Goal: Task Accomplishment & Management: Use online tool/utility

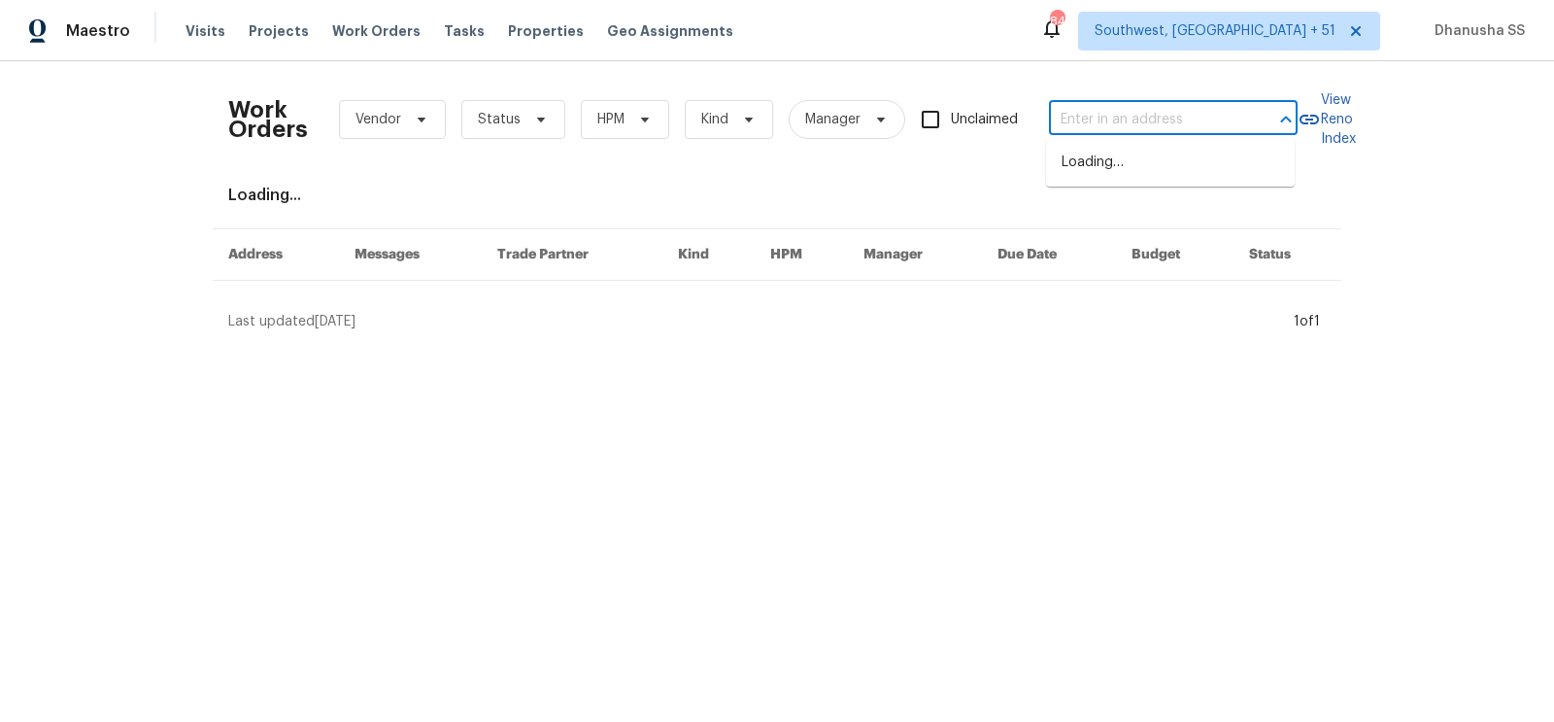
click at [1119, 134] on input "text" at bounding box center [1146, 120] width 194 height 30
paste input "[STREET_ADDRESS][PERSON_NAME]"
drag, startPoint x: 1092, startPoint y: 120, endPoint x: 1553, endPoint y: 375, distance: 526.8
click at [1553, 347] on html "Maestro Visits Projects Work Orders Tasks Properties Geo Assignments [STREET_AD…" at bounding box center [777, 173] width 1554 height 347
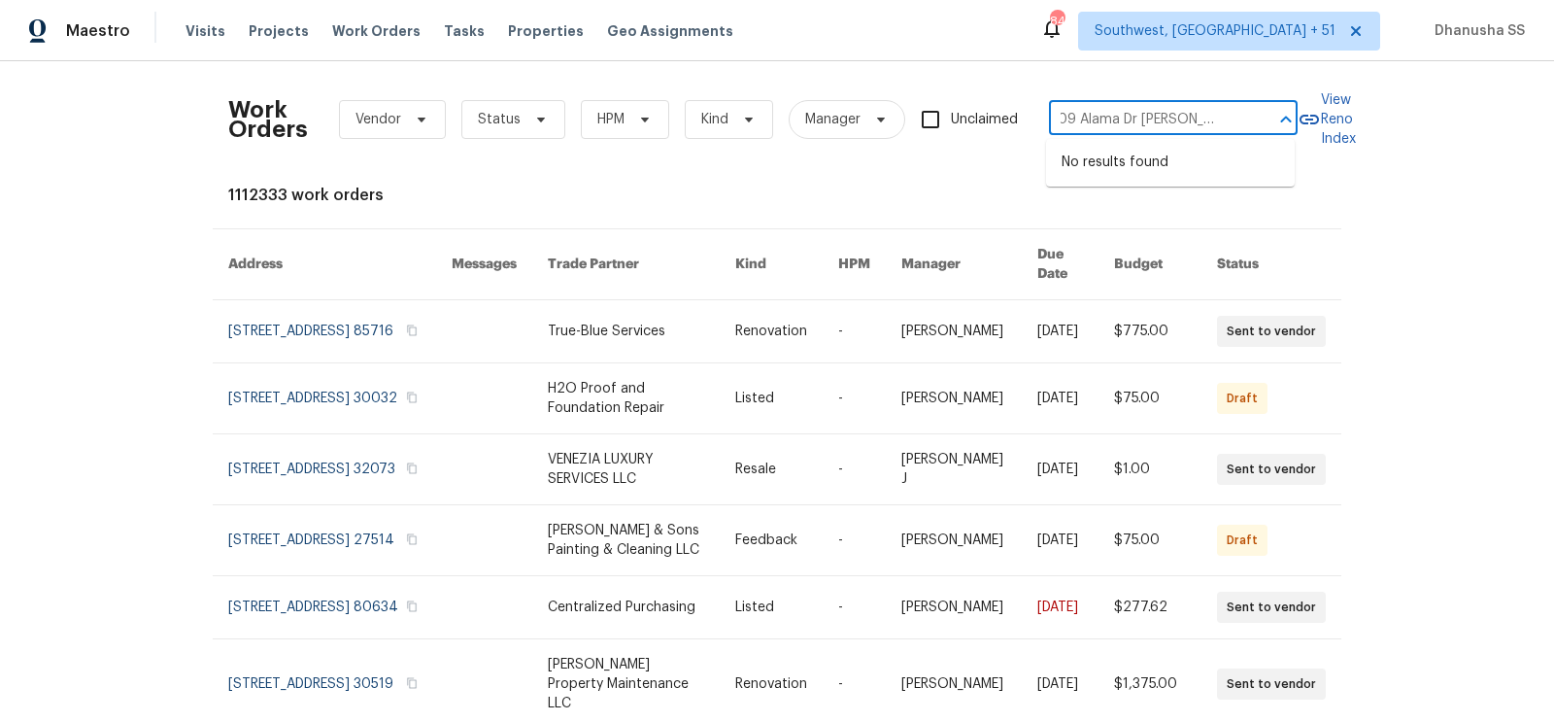
scroll to position [0, 0]
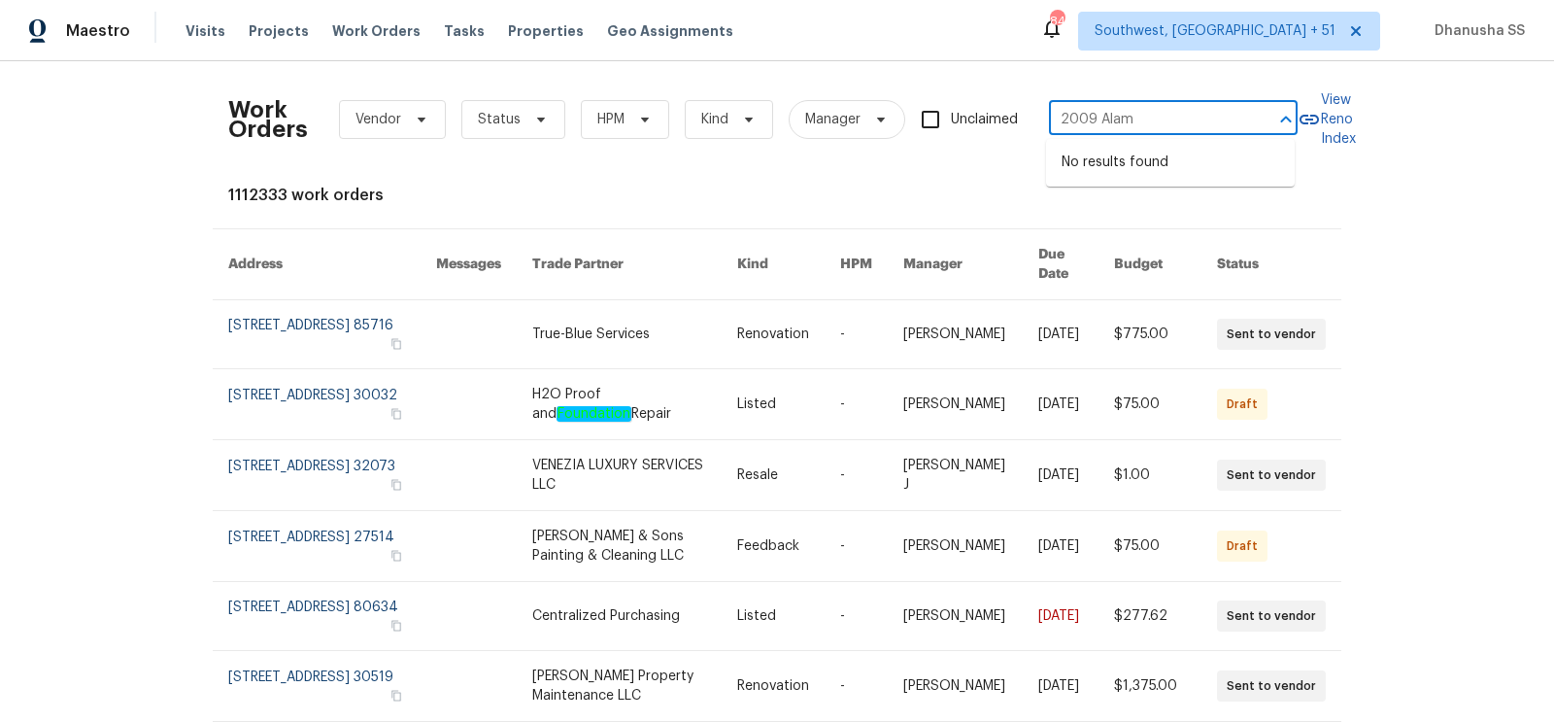
type input "2009 Alam"
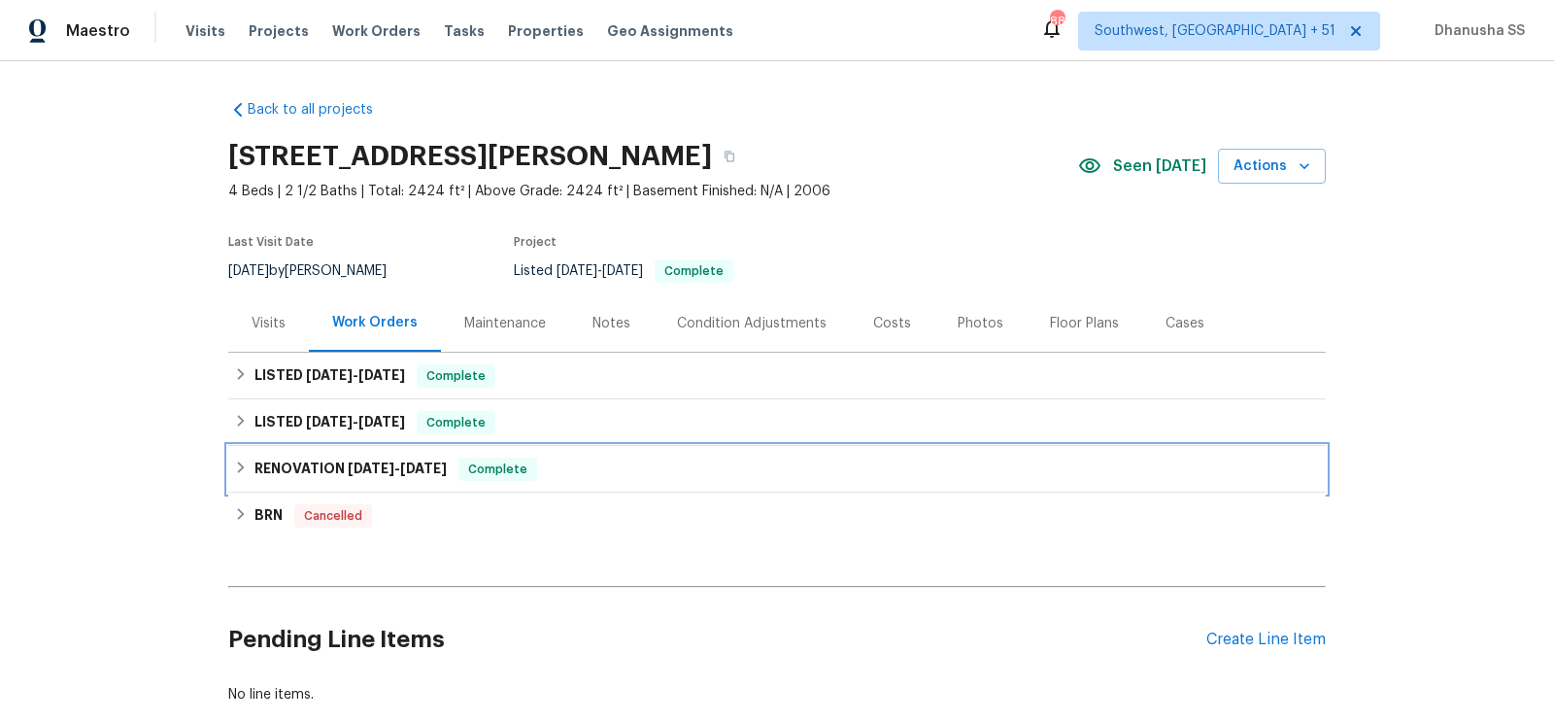
click at [582, 454] on div "RENOVATION [DATE] - [DATE] Complete" at bounding box center [776, 469] width 1097 height 47
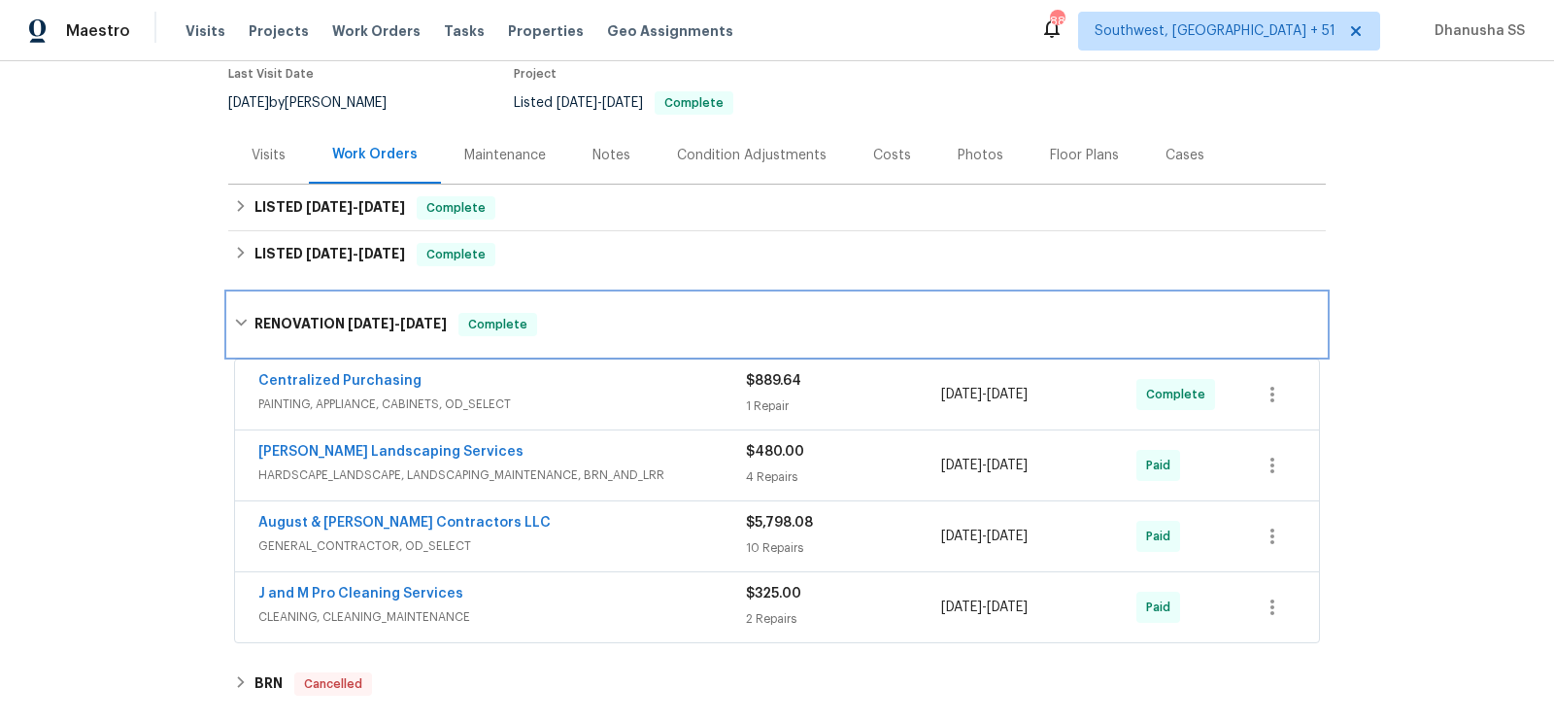
scroll to position [179, 0]
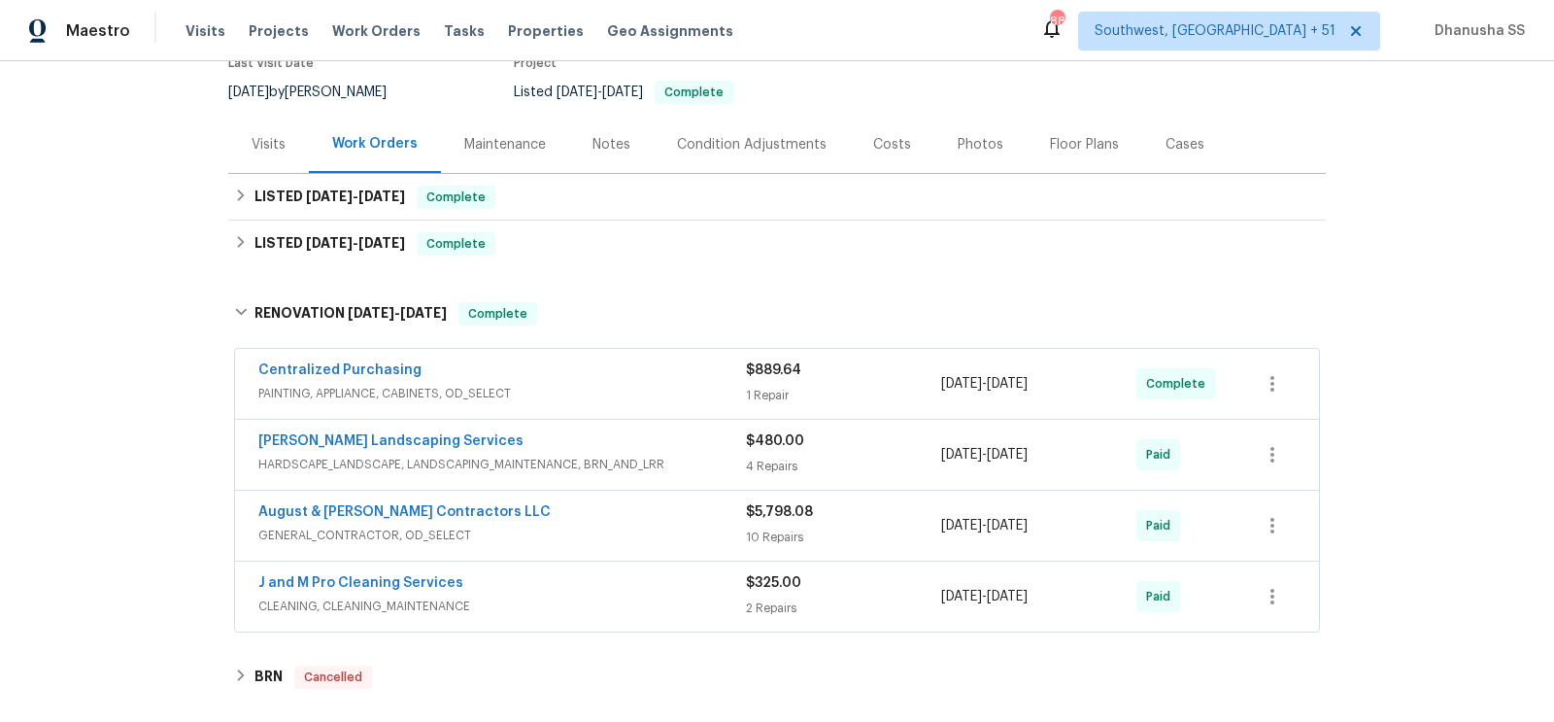
click at [655, 378] on div "Centralized Purchasing" at bounding box center [501, 371] width 487 height 23
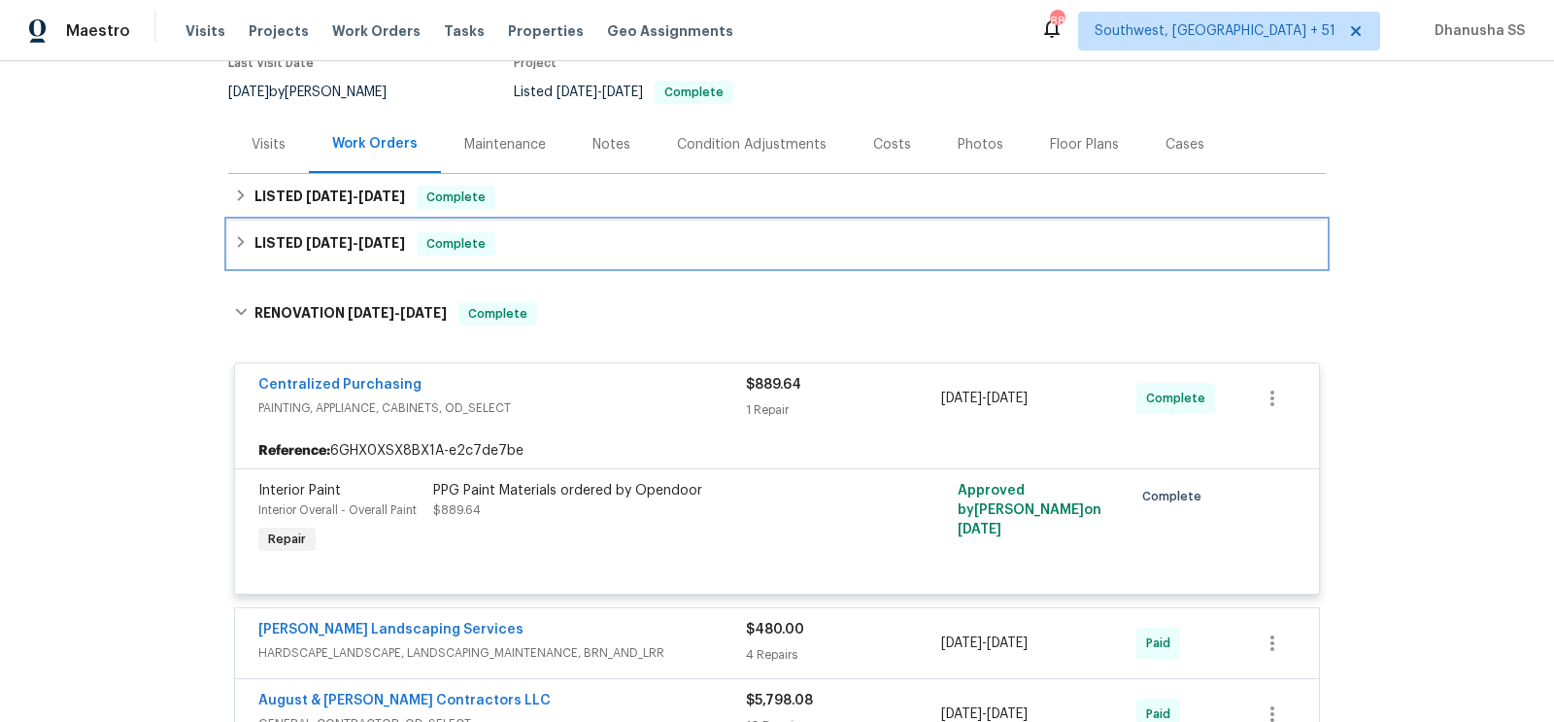
click at [592, 234] on div "LISTED [DATE] - [DATE] Complete" at bounding box center [777, 243] width 1086 height 23
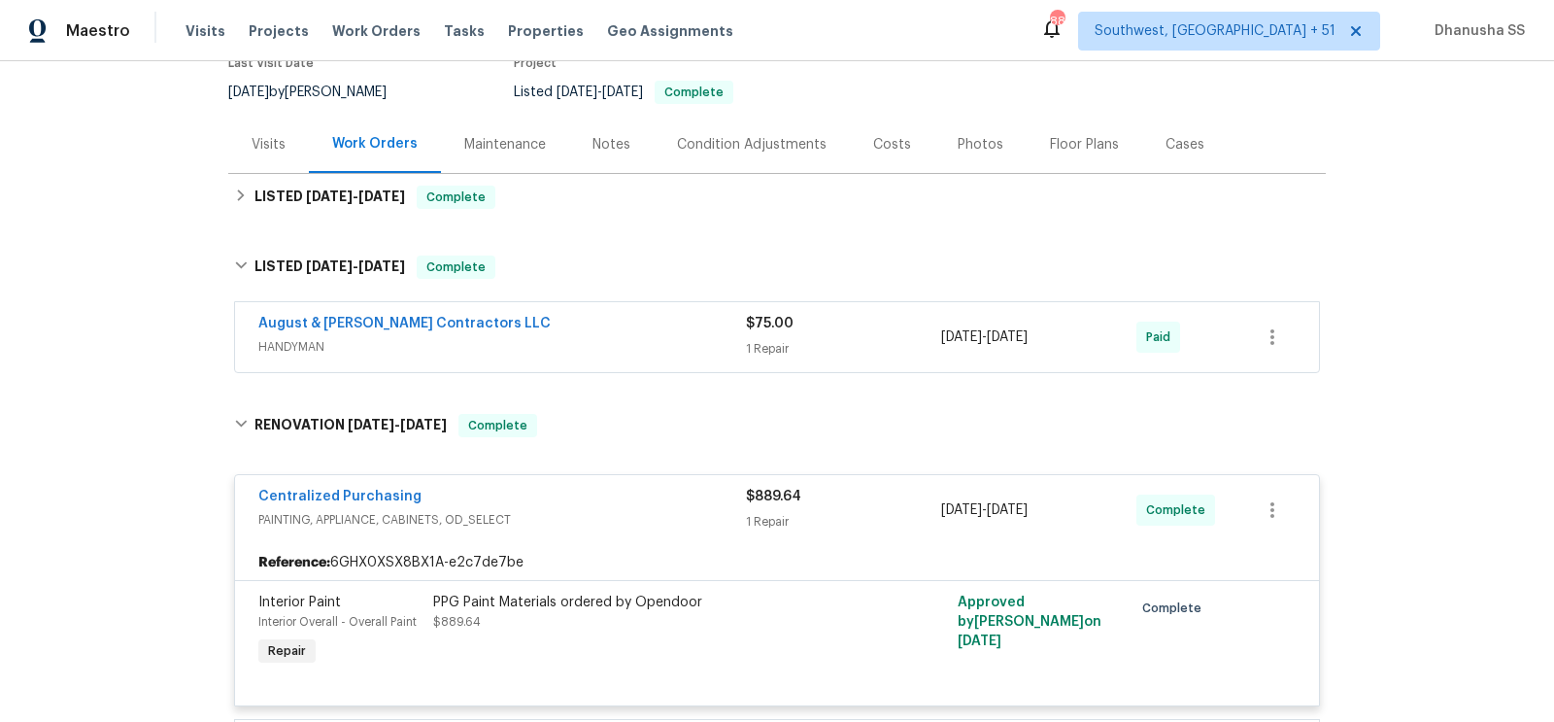
click at [683, 337] on span "HANDYMAN" at bounding box center [501, 346] width 487 height 19
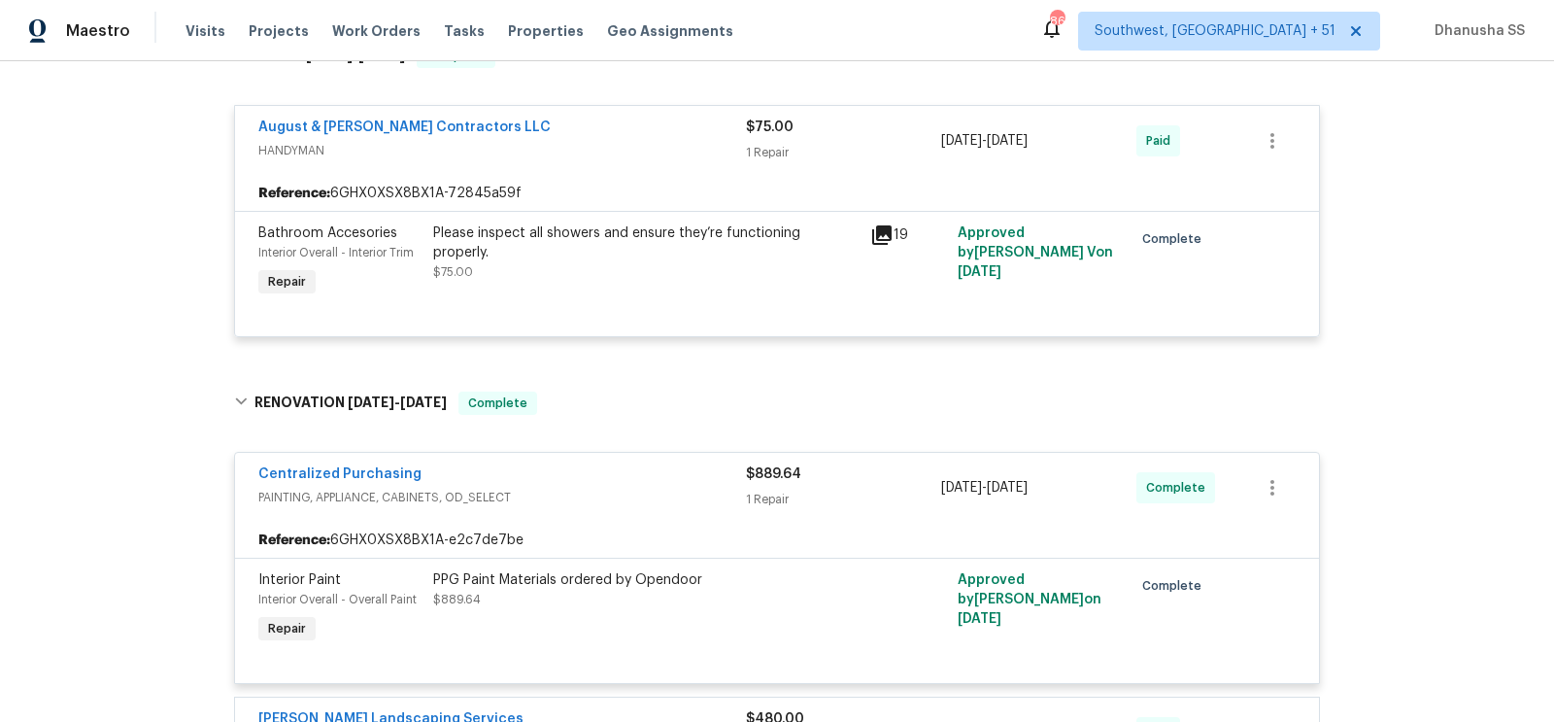
scroll to position [258, 0]
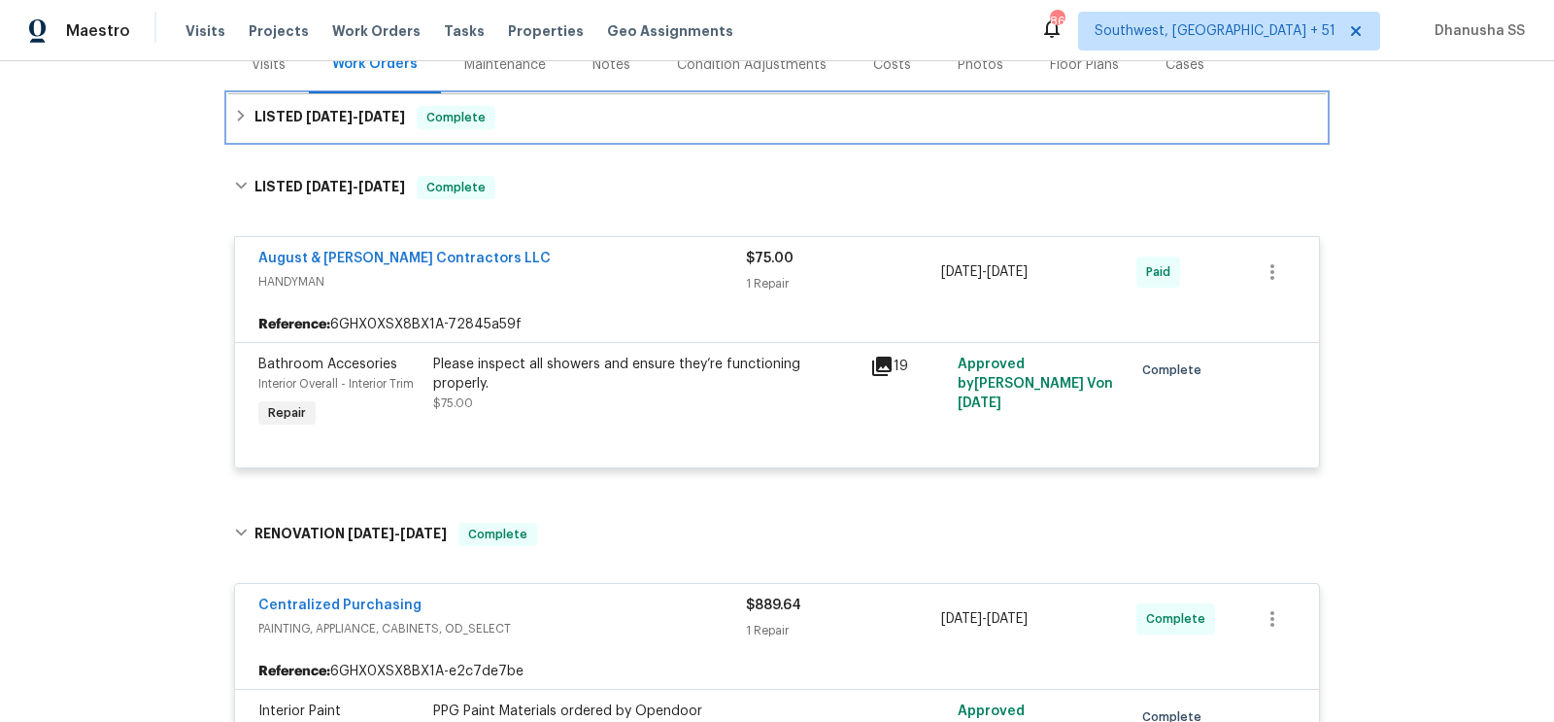
click at [574, 121] on div "LISTED [DATE] - [DATE] Complete" at bounding box center [777, 117] width 1086 height 23
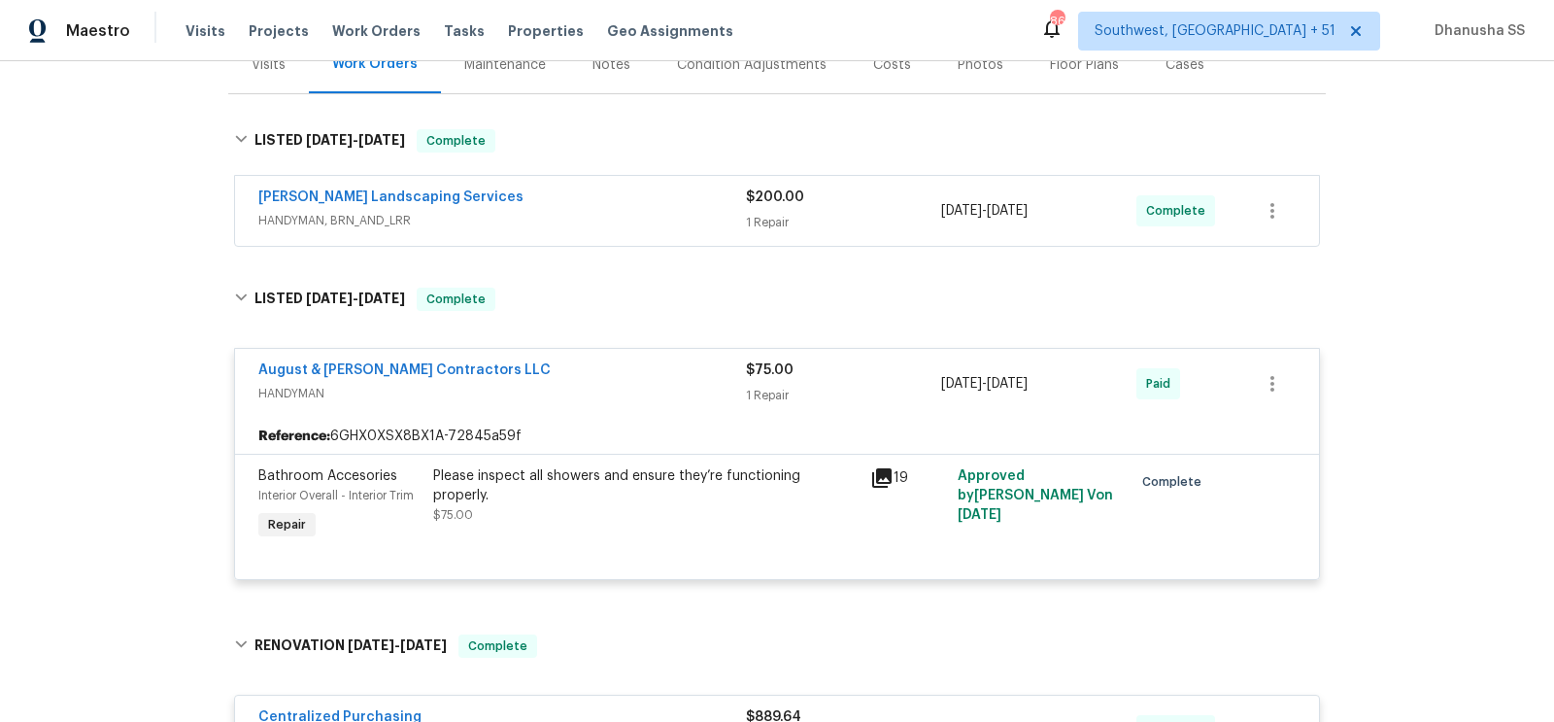
click at [659, 223] on span "HANDYMAN, BRN_AND_LRR" at bounding box center [501, 220] width 487 height 19
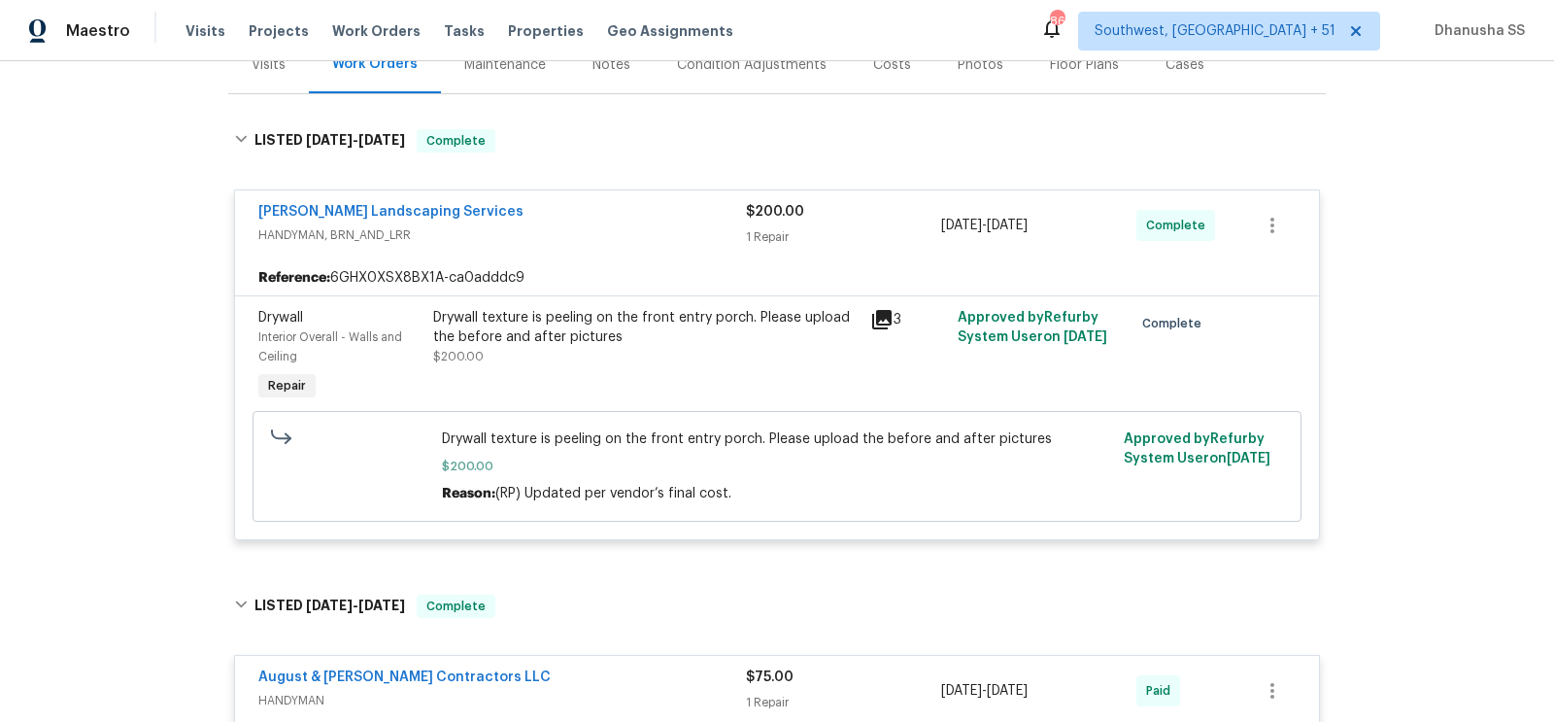
scroll to position [0, 0]
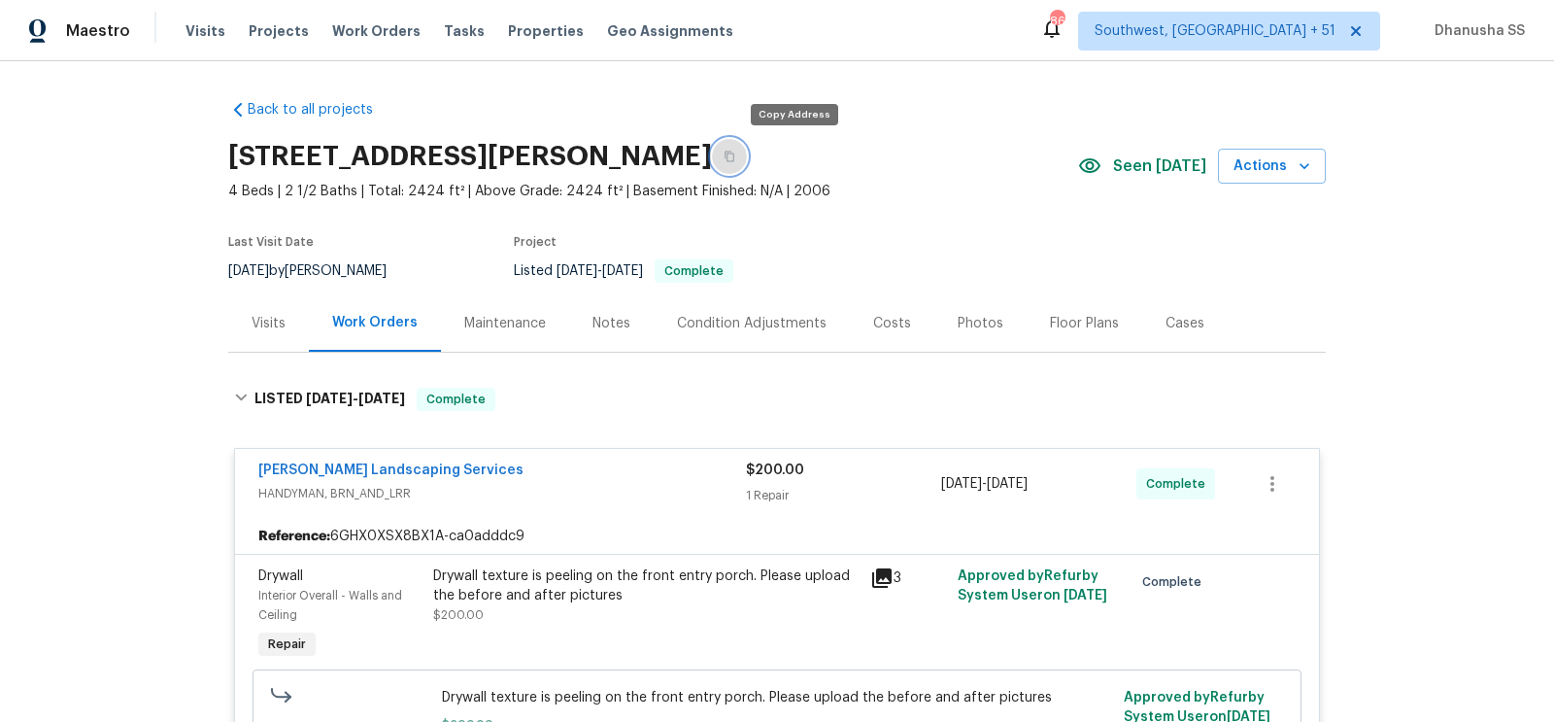
click at [747, 148] on button "button" at bounding box center [729, 156] width 35 height 35
